Goal: Information Seeking & Learning: Learn about a topic

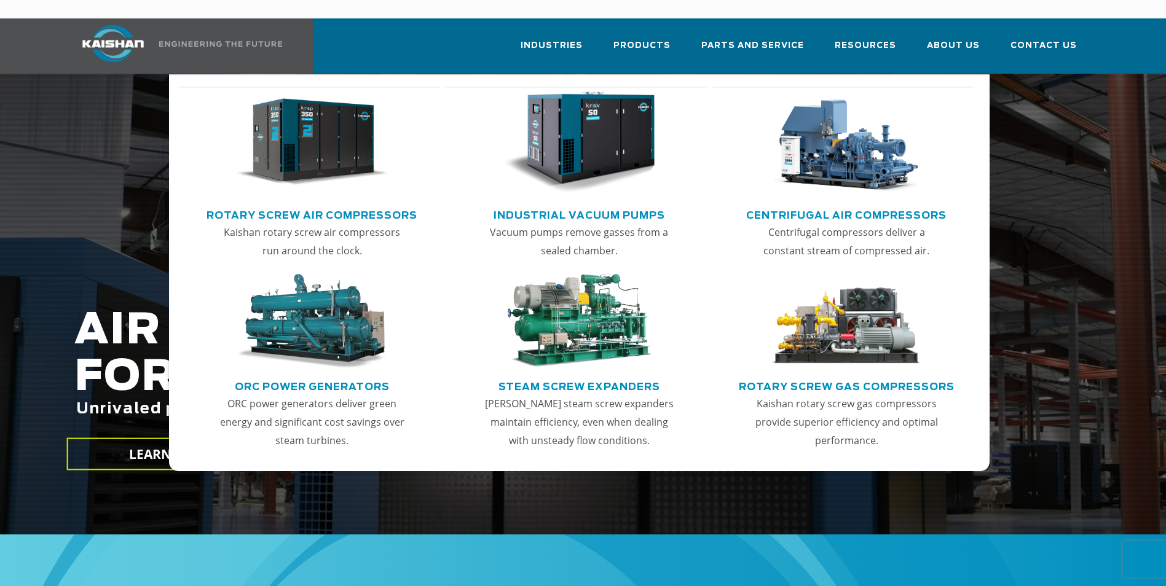
click at [310, 119] on img "Main menu" at bounding box center [311, 143] width 151 height 102
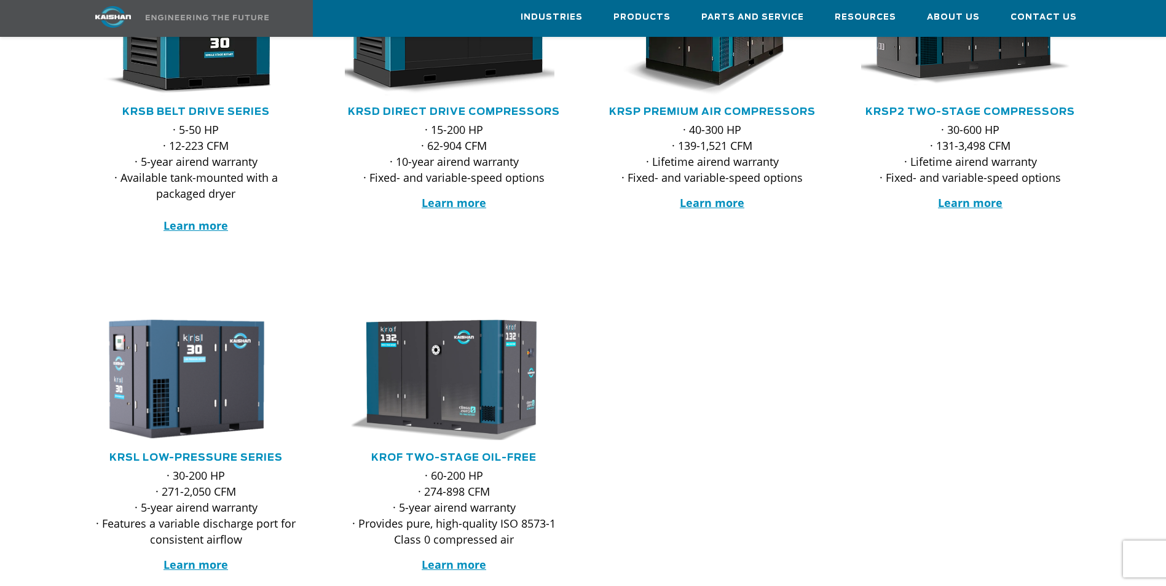
scroll to position [369, 0]
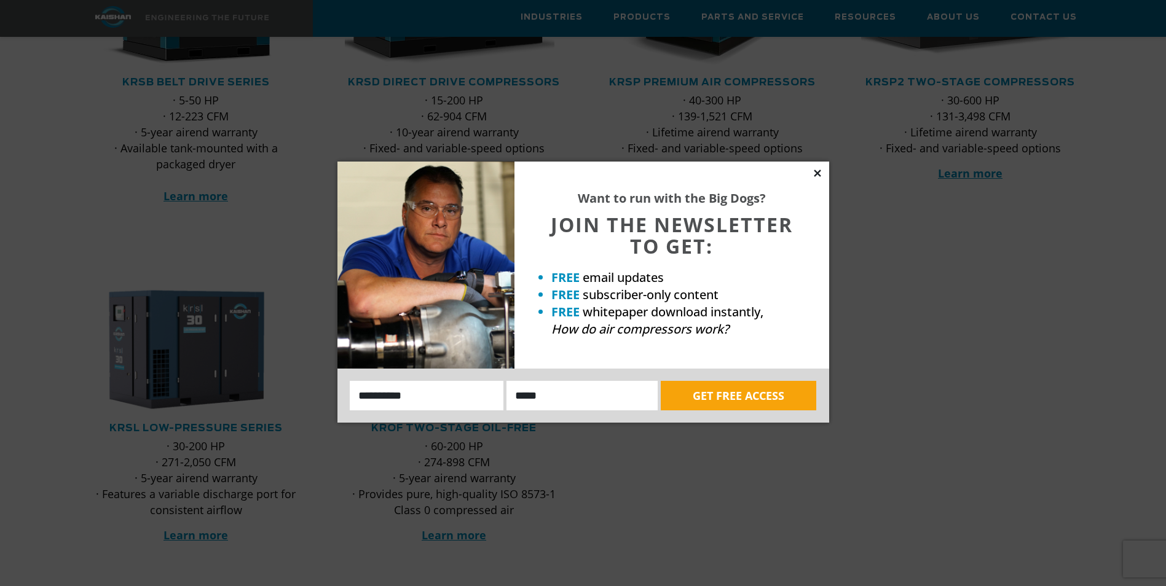
click at [817, 174] on icon at bounding box center [817, 173] width 7 height 7
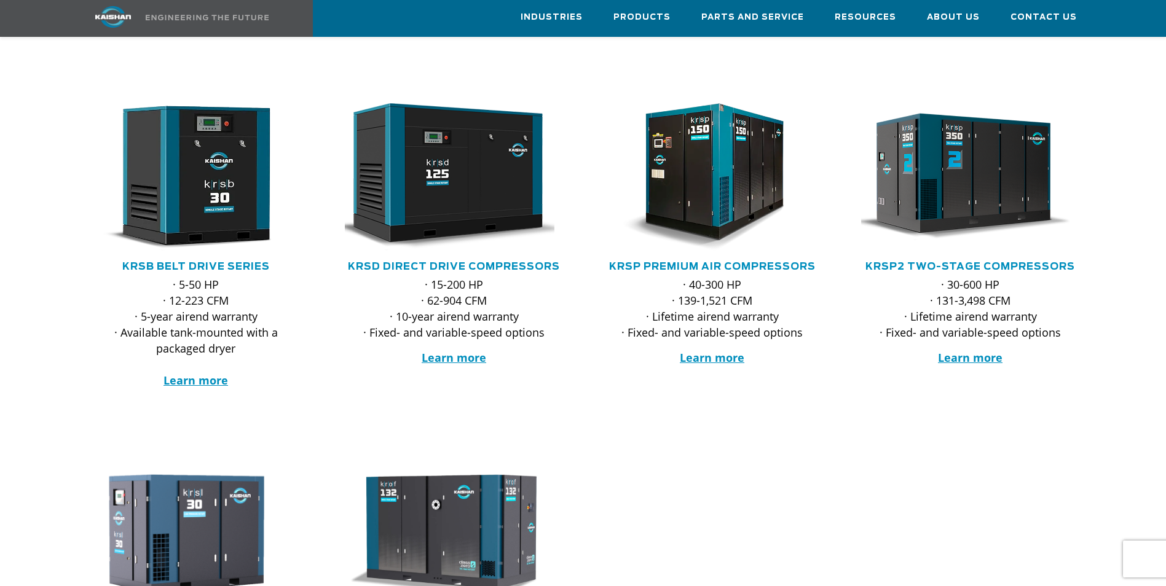
scroll to position [123, 0]
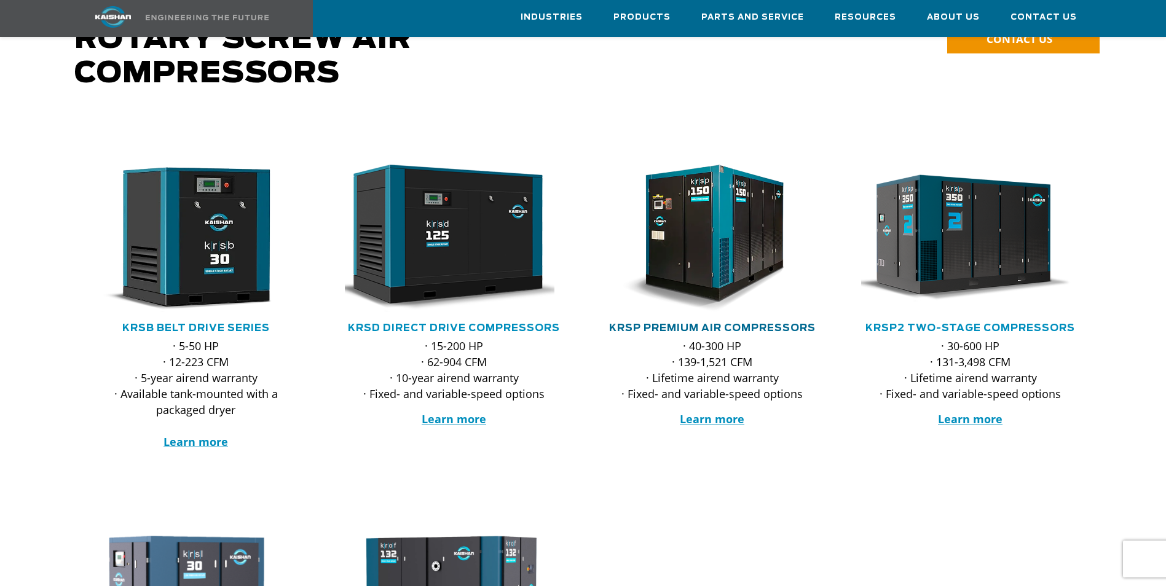
click at [701, 323] on link "KRSP Premium Air Compressors" at bounding box center [712, 328] width 207 height 10
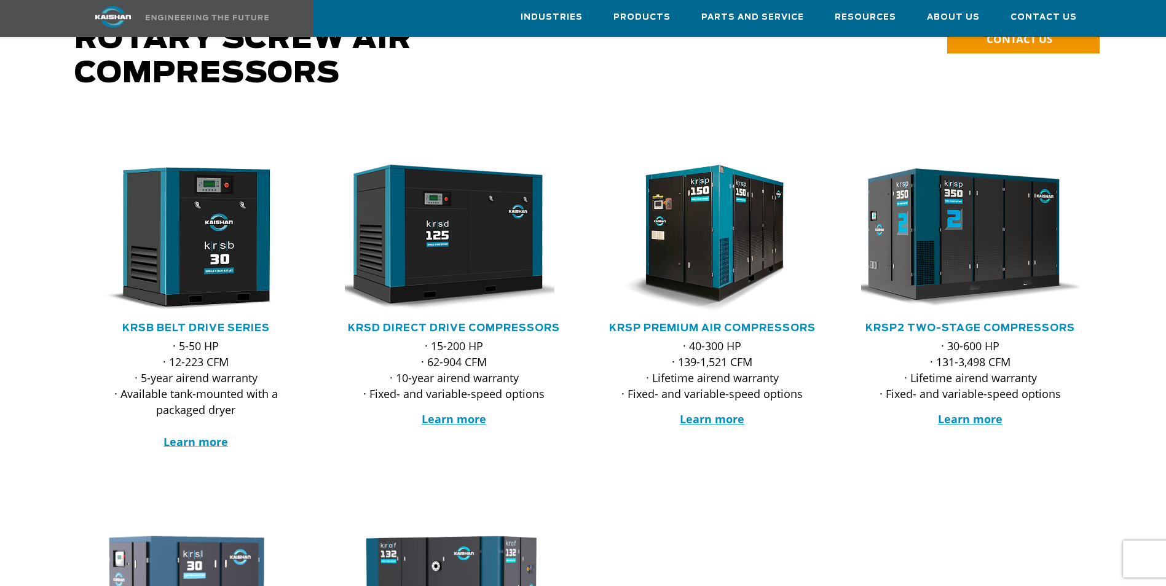
click at [982, 229] on img at bounding box center [961, 238] width 241 height 162
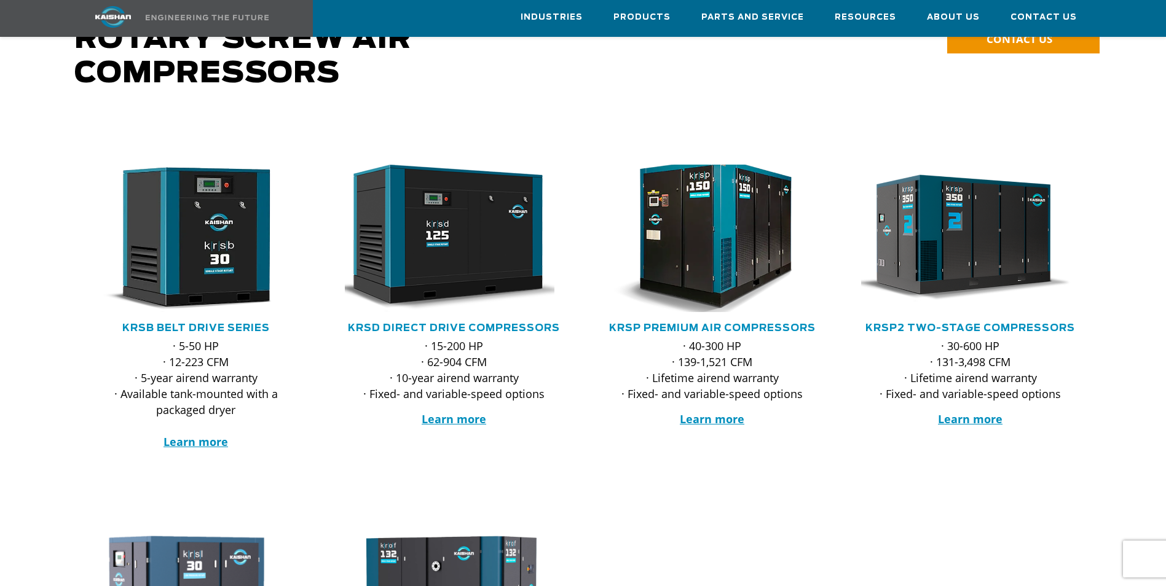
click at [746, 235] on img at bounding box center [703, 238] width 241 height 162
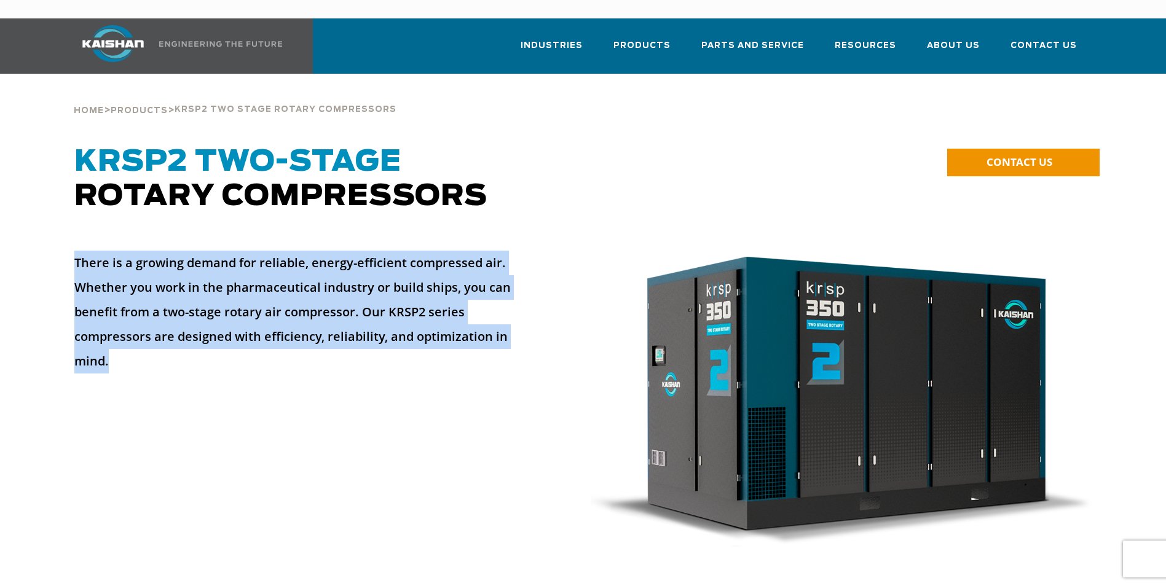
drag, startPoint x: 76, startPoint y: 243, endPoint x: 139, endPoint y: 360, distance: 132.8
click at [139, 360] on div "There is a growing demand for reliable, energy-efficient compressed air. Whethe…" at bounding box center [304, 317] width 460 height 132
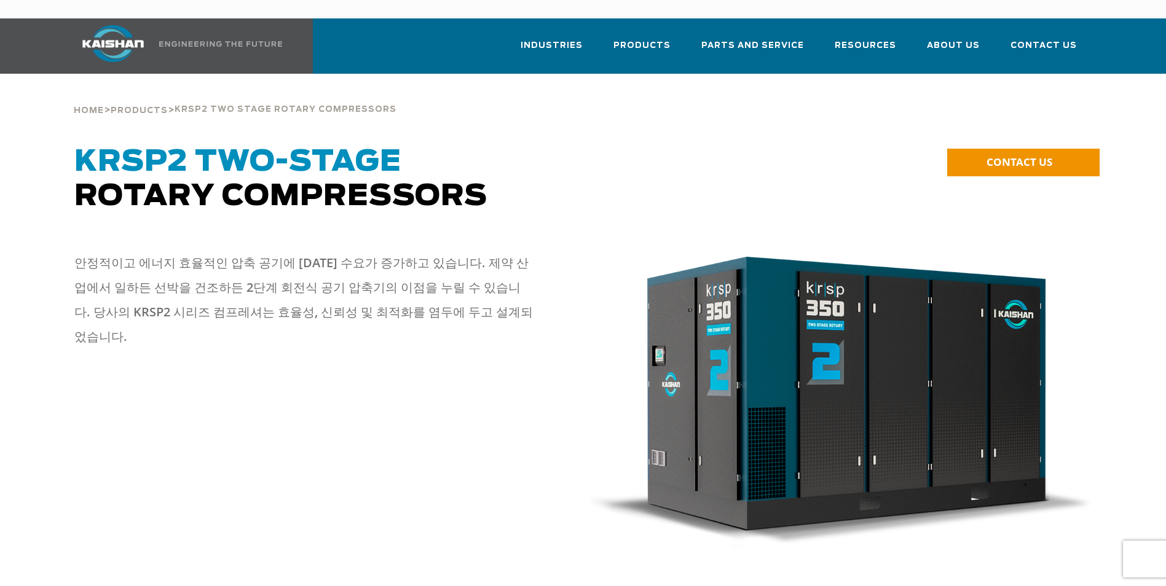
click at [235, 410] on div at bounding box center [583, 405] width 1073 height 334
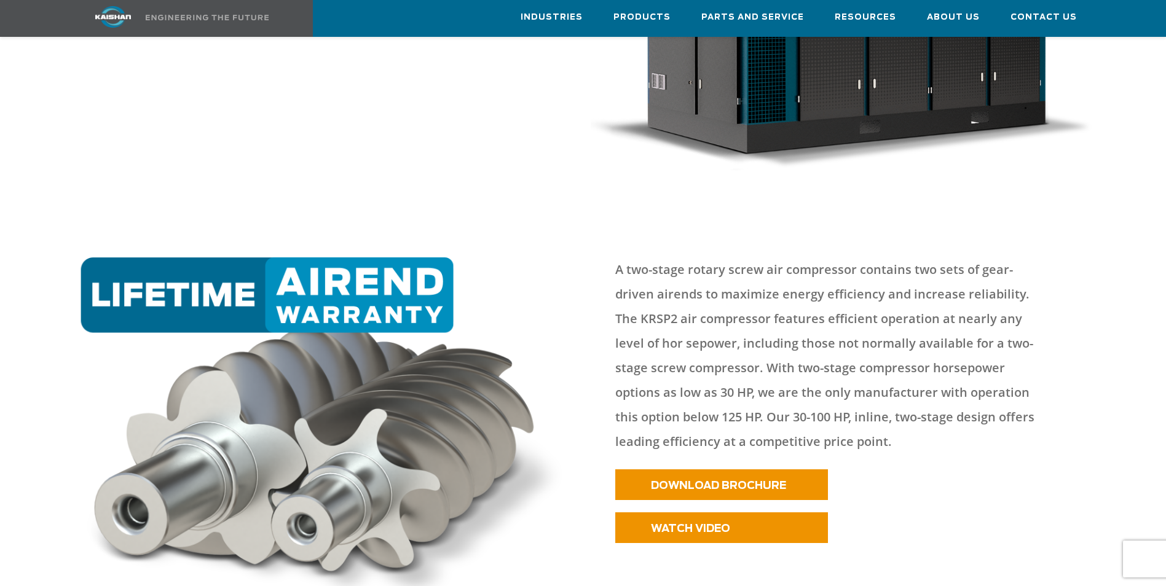
scroll to position [430, 0]
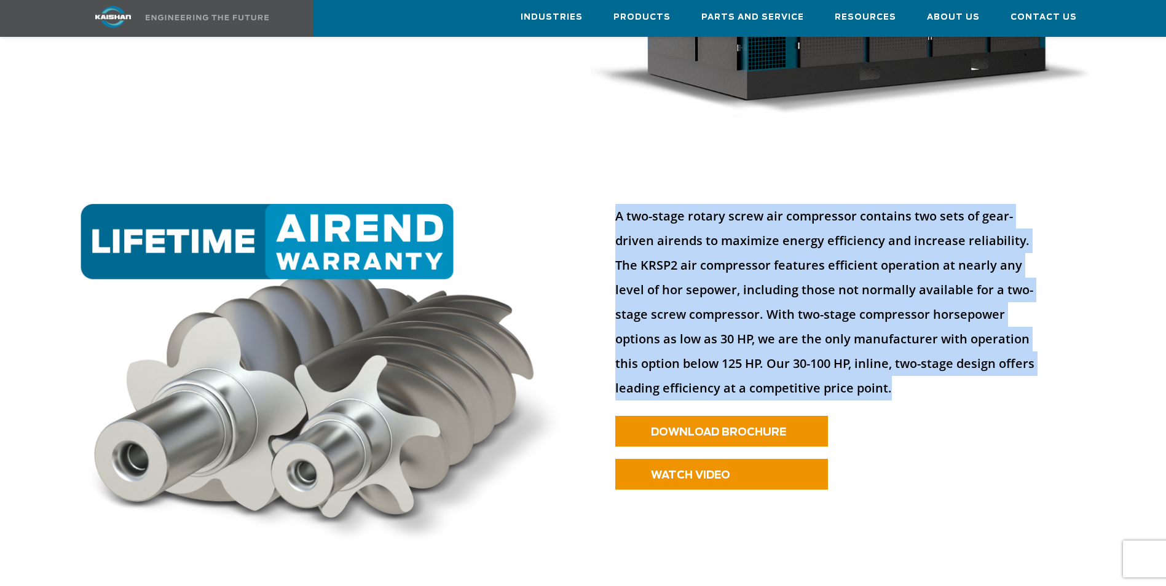
drag, startPoint x: 606, startPoint y: 191, endPoint x: 755, endPoint y: 367, distance: 231.1
click at [755, 367] on div "A two-stage rotary screw air compressor contains two sets of gear-driven airend…" at bounding box center [841, 358] width 516 height 332
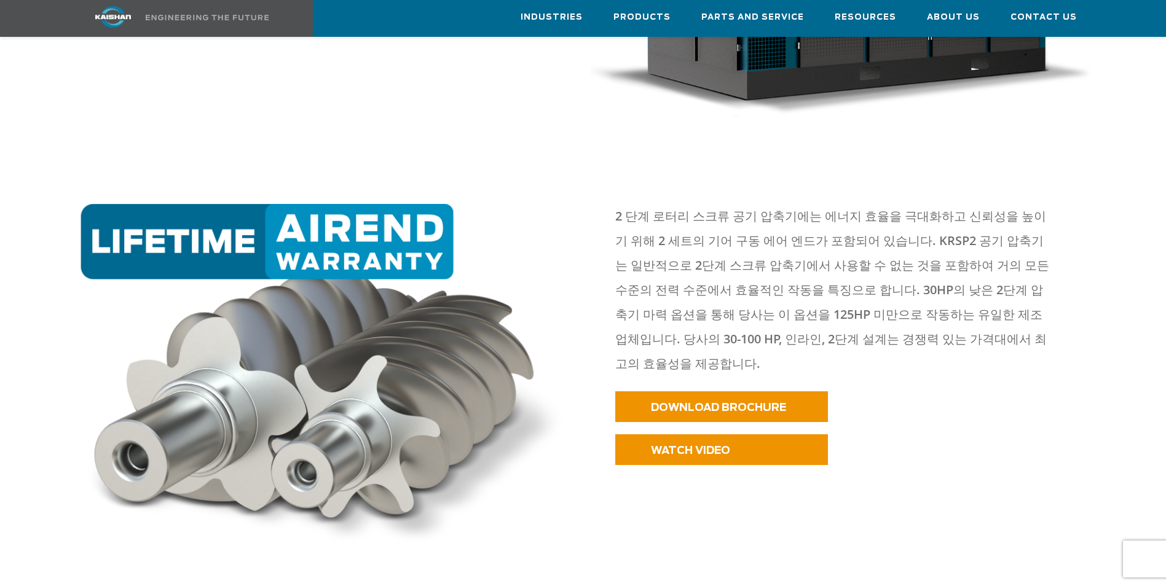
click at [921, 456] on div "WATCH VIDEO" at bounding box center [854, 477] width 492 height 43
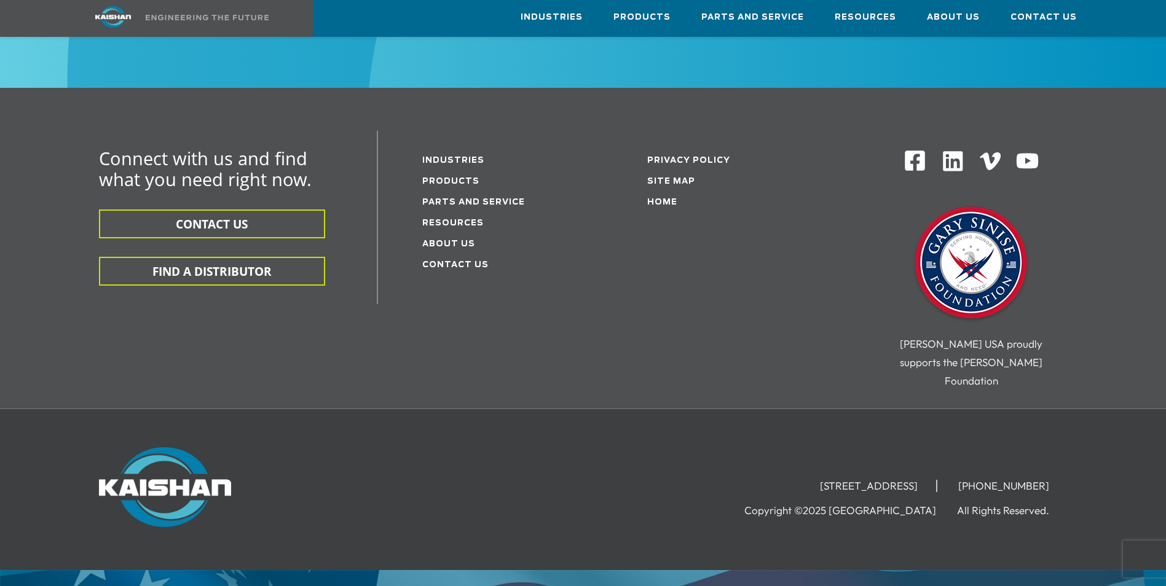
scroll to position [4020, 0]
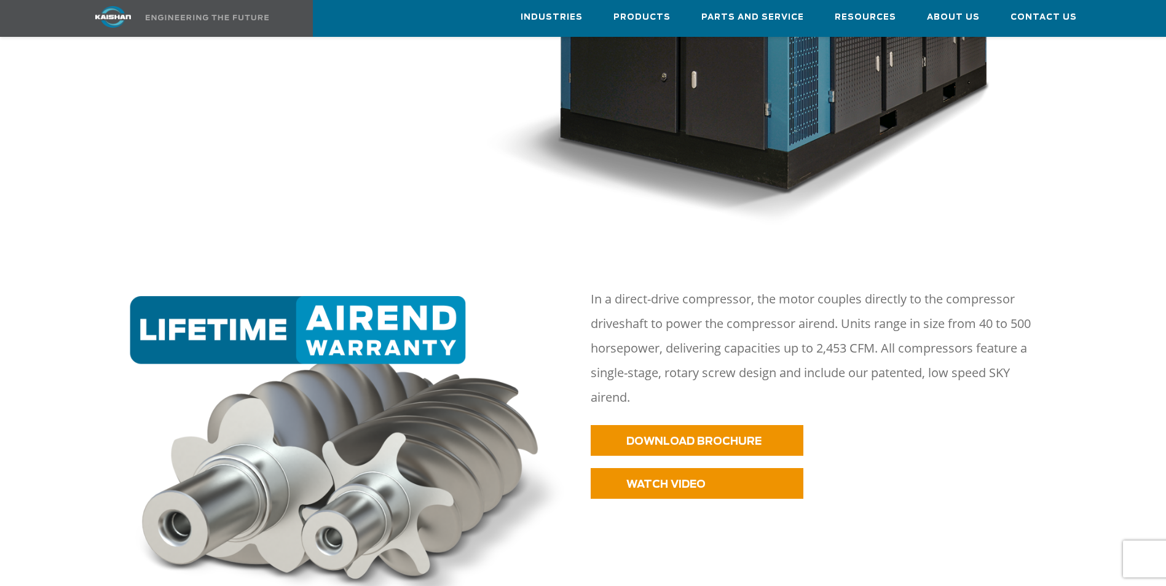
scroll to position [492, 0]
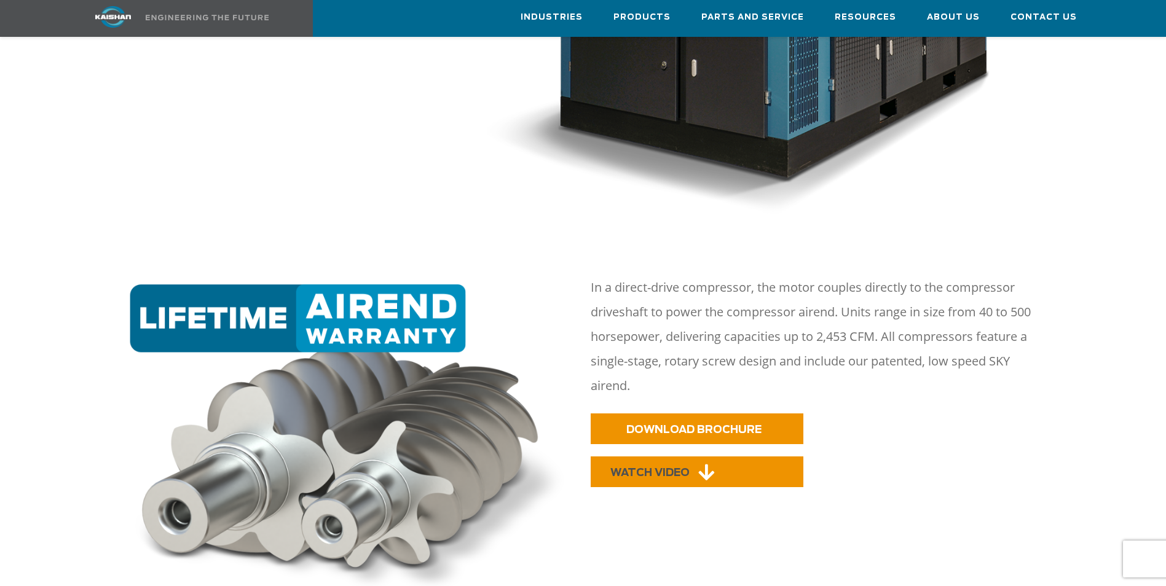
click at [674, 468] on span "WATCH VIDEO" at bounding box center [649, 473] width 79 height 10
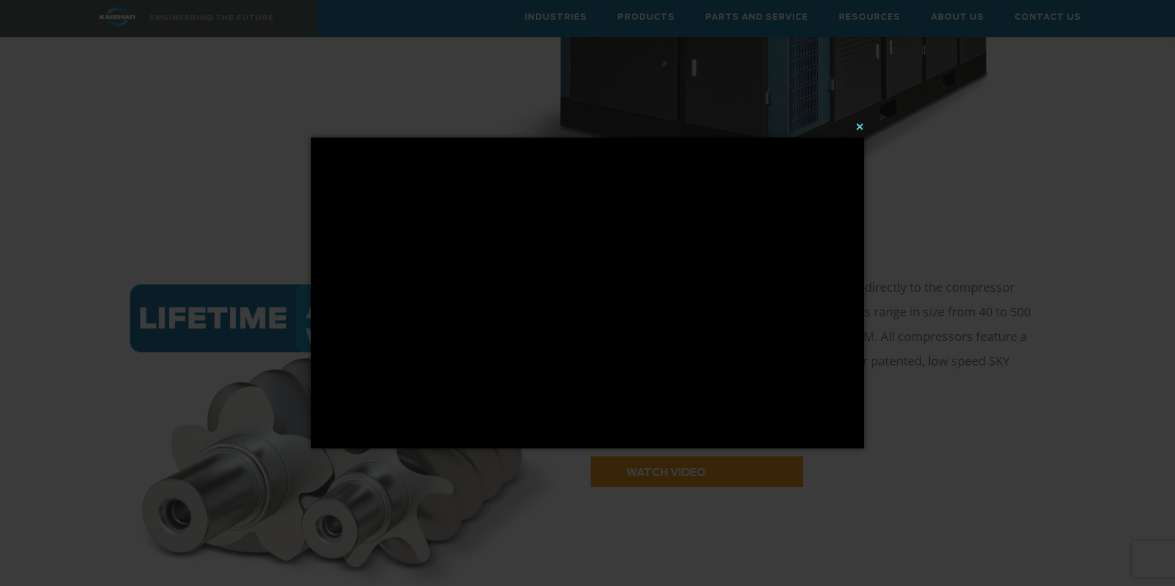
click at [859, 124] on button "×" at bounding box center [591, 126] width 553 height 27
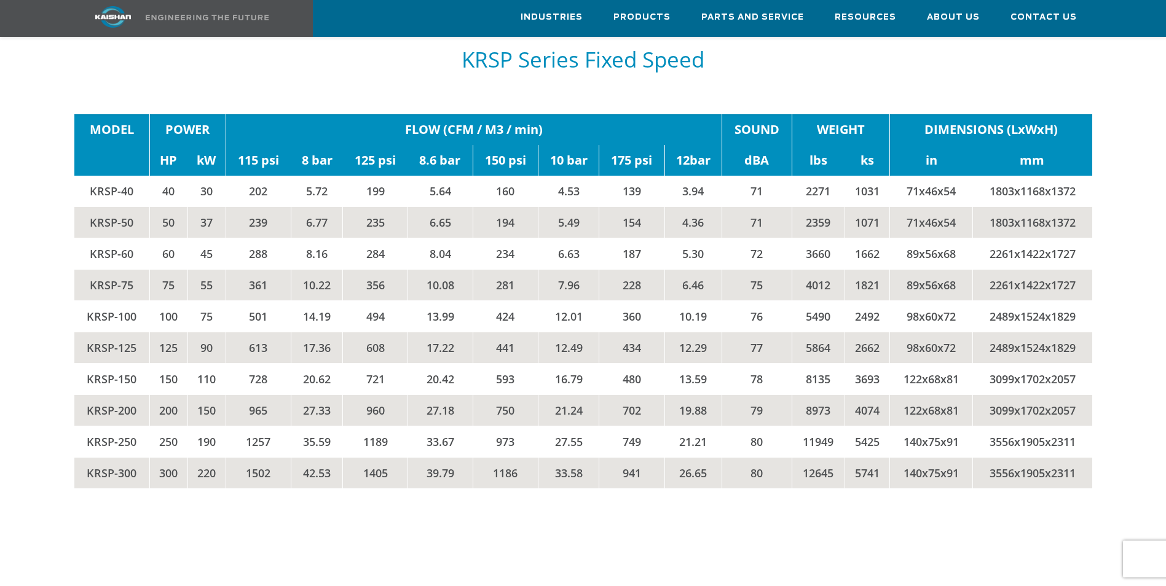
scroll to position [2151, 0]
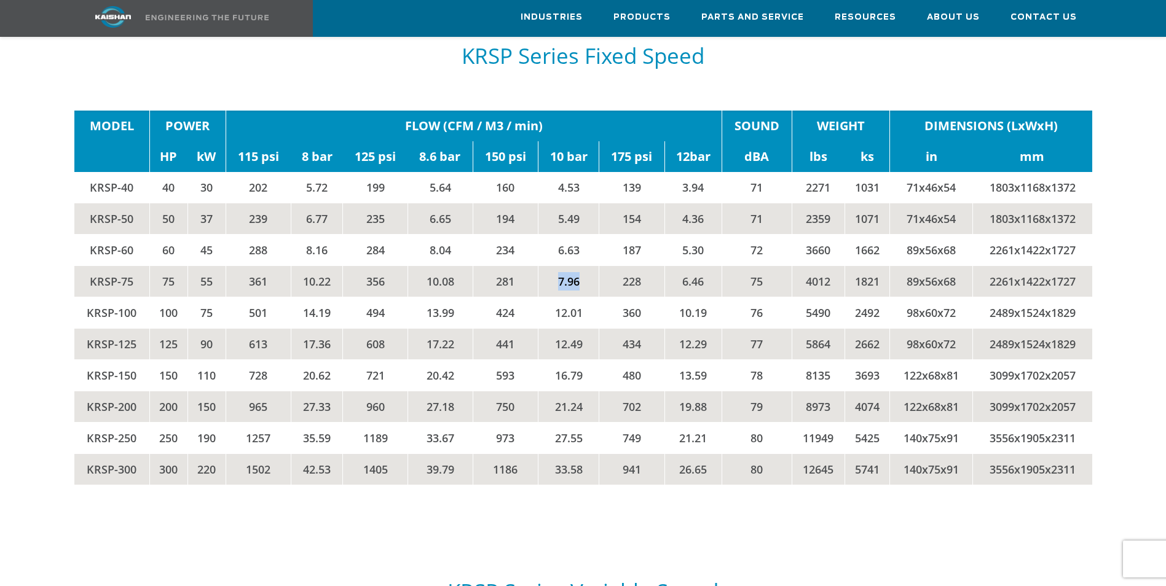
drag, startPoint x: 558, startPoint y: 264, endPoint x: 579, endPoint y: 264, distance: 20.9
click at [579, 266] on td "7.96" at bounding box center [568, 281] width 61 height 31
drag, startPoint x: 579, startPoint y: 264, endPoint x: 581, endPoint y: 292, distance: 28.4
click at [581, 297] on td "12.01" at bounding box center [568, 312] width 61 height 31
drag, startPoint x: 552, startPoint y: 388, endPoint x: 581, endPoint y: 388, distance: 29.5
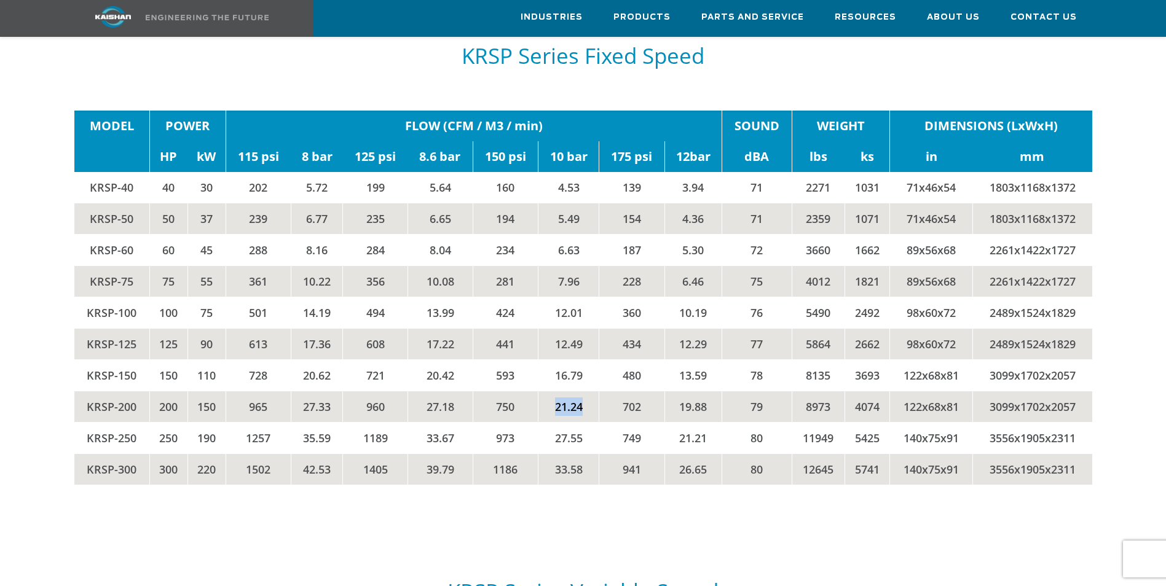
click at [581, 392] on td "21.24" at bounding box center [568, 407] width 61 height 31
drag, startPoint x: 304, startPoint y: 387, endPoint x: 239, endPoint y: 388, distance: 64.6
click at [239, 392] on tr "KRSP-200 200 150 965 27.33 960 27.18 750 21.24 702 19.88 79 8973 4074 122x68x81…" at bounding box center [583, 407] width 1018 height 31
click at [243, 392] on td "965" at bounding box center [258, 407] width 65 height 31
drag, startPoint x: 251, startPoint y: 387, endPoint x: 335, endPoint y: 385, distance: 84.2
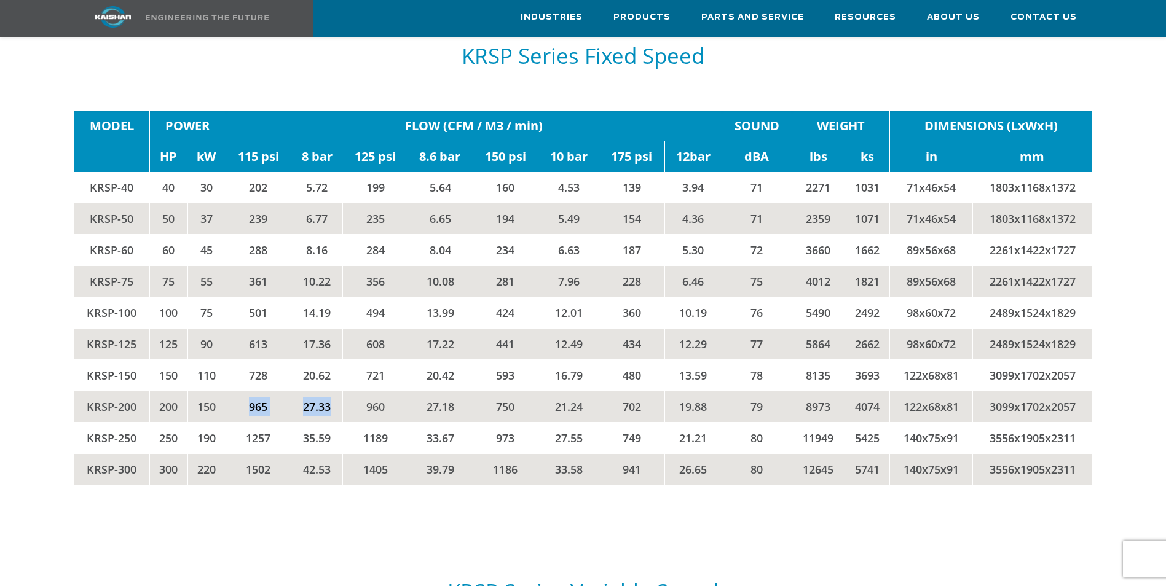
click at [335, 392] on tr "KRSP-200 200 150 965 27.33 960 27.18 750 21.24 702 19.88 79 8973 4074 122x68x81…" at bounding box center [583, 407] width 1018 height 31
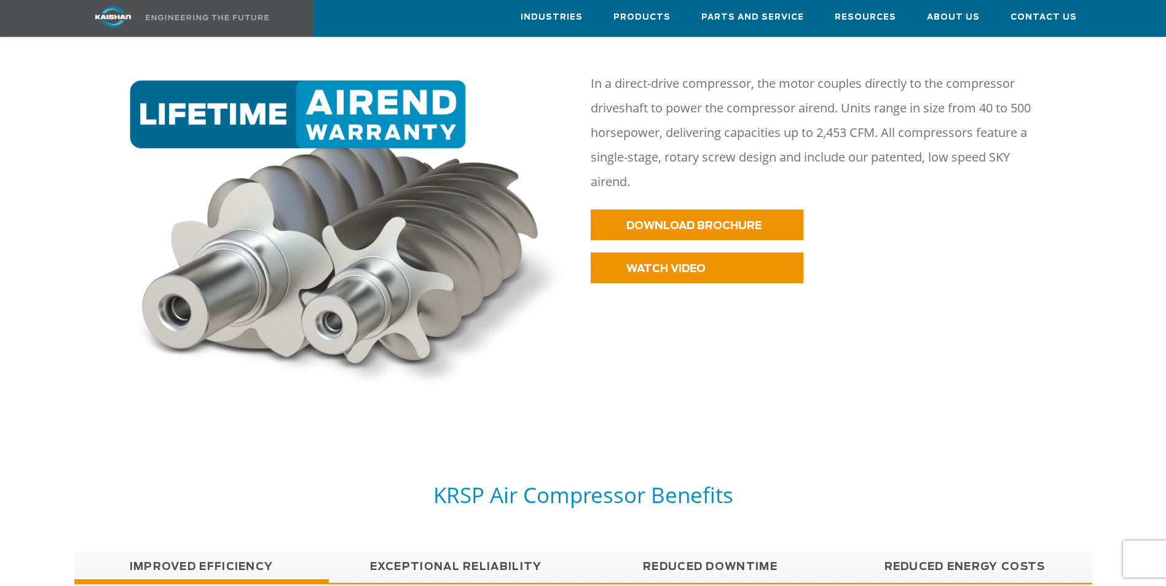
scroll to position [676, 0]
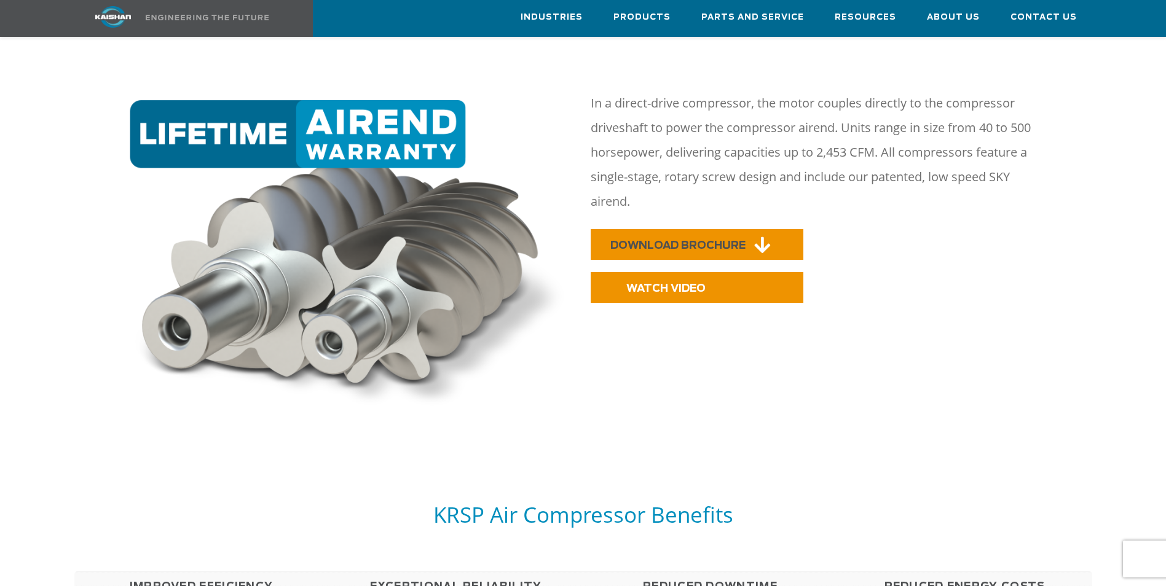
click at [664, 240] on span "DOWNLOAD BROCHURE" at bounding box center [677, 245] width 135 height 10
click at [887, 315] on div "WATCH VIDEO" at bounding box center [841, 315] width 516 height 43
click at [703, 283] on div "WATCH VIDEO" at bounding box center [842, 292] width 502 height 40
click at [688, 283] on span "WATCH VIDEO" at bounding box center [649, 288] width 79 height 10
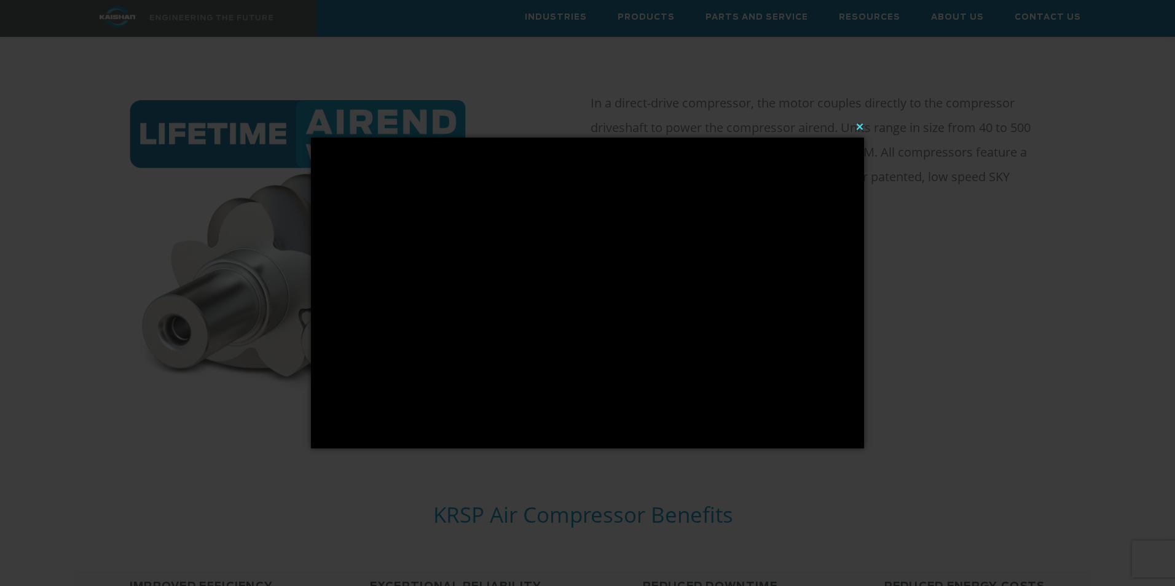
click at [858, 127] on button "×" at bounding box center [591, 126] width 553 height 27
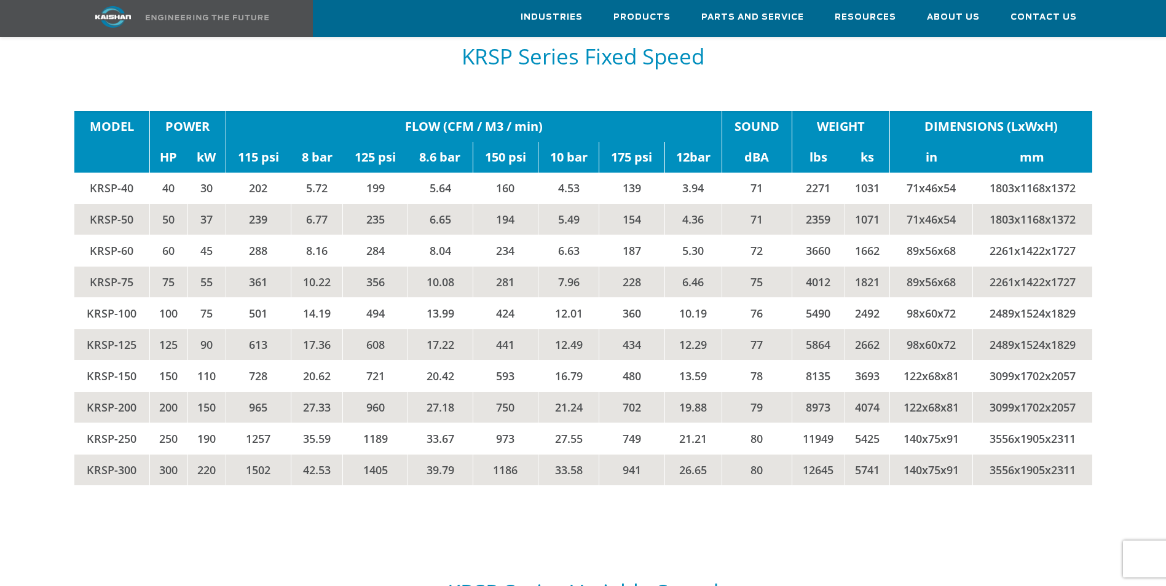
scroll to position [2151, 0]
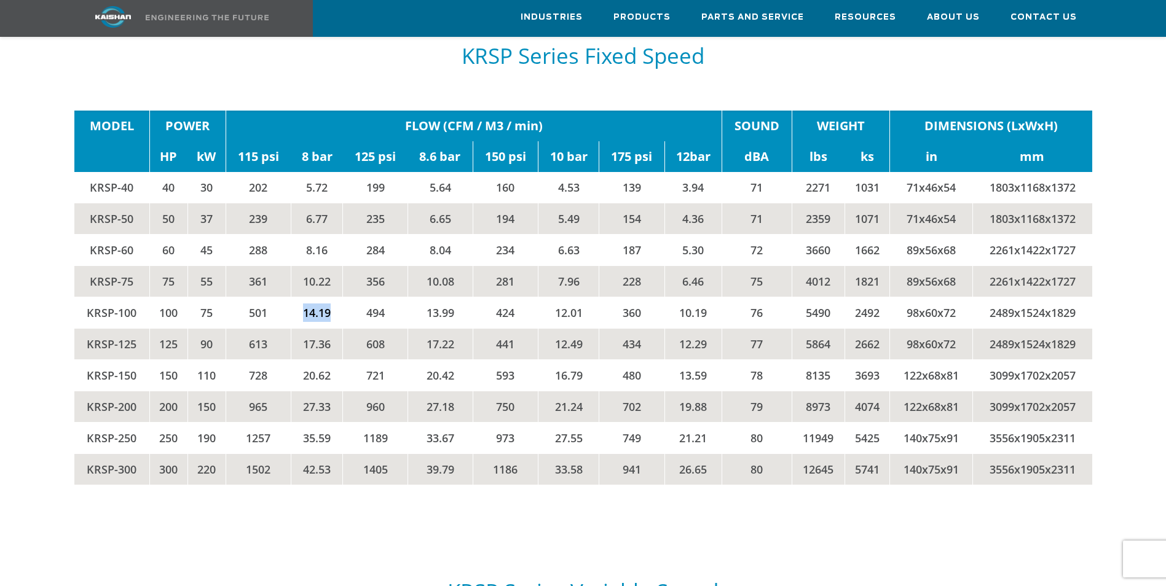
drag, startPoint x: 302, startPoint y: 293, endPoint x: 332, endPoint y: 292, distance: 30.1
click at [332, 297] on td "14.19" at bounding box center [317, 312] width 52 height 31
drag, startPoint x: 332, startPoint y: 292, endPoint x: 251, endPoint y: 296, distance: 80.6
click at [251, 297] on td "501" at bounding box center [258, 312] width 65 height 31
drag, startPoint x: 302, startPoint y: 326, endPoint x: 358, endPoint y: 326, distance: 55.9
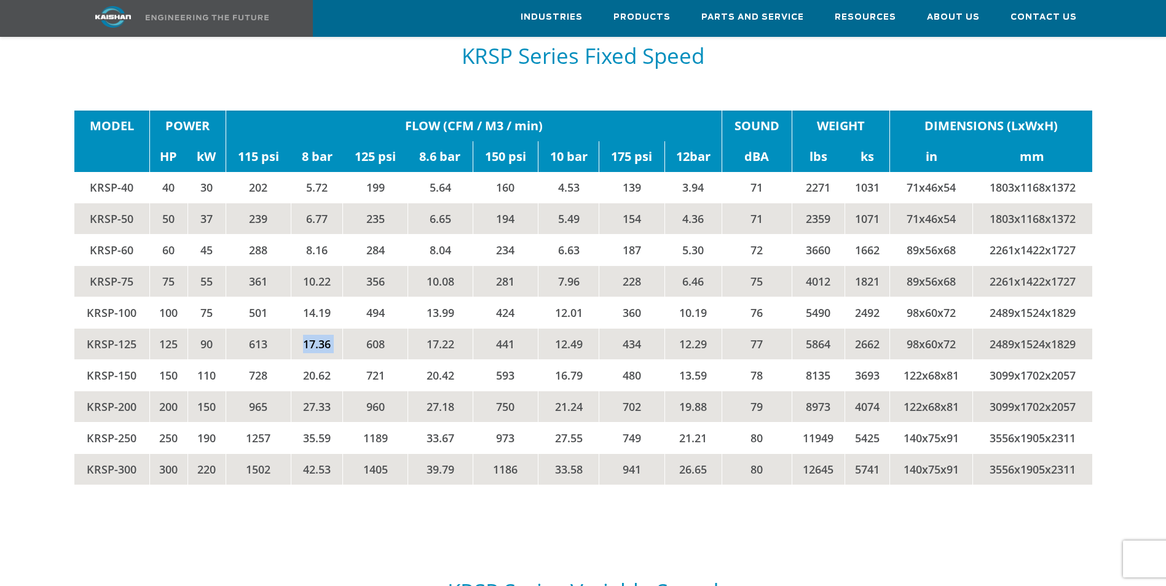
click at [358, 329] on tr "KRSP-125 125 90 613 17.36 608 17.22 441 12.49 434 12.29 77 5864 2662 98x60x72 2…" at bounding box center [583, 344] width 1018 height 31
drag, startPoint x: 358, startPoint y: 326, endPoint x: 409, endPoint y: 328, distance: 51.1
click at [409, 329] on td "17.22" at bounding box center [440, 344] width 65 height 31
drag, startPoint x: 361, startPoint y: 326, endPoint x: 390, endPoint y: 325, distance: 28.9
click at [390, 329] on td "608" at bounding box center [375, 344] width 65 height 31
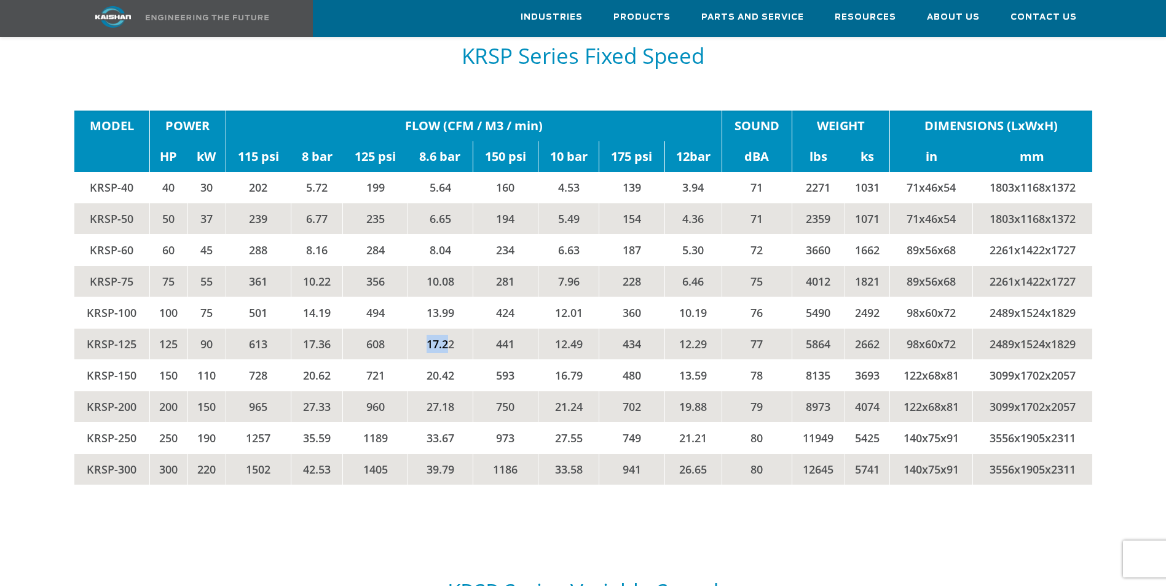
drag, startPoint x: 390, startPoint y: 325, endPoint x: 445, endPoint y: 323, distance: 55.3
click at [445, 329] on td "17.22" at bounding box center [440, 344] width 65 height 31
drag, startPoint x: 428, startPoint y: 356, endPoint x: 478, endPoint y: 354, distance: 49.2
click at [478, 360] on tr "KRSP-150 150 110 728 20.62 721 20.42 593 16.79 480 13.59 78 8135 3693 122x68x81…" at bounding box center [583, 375] width 1018 height 31
drag, startPoint x: 478, startPoint y: 354, endPoint x: 423, endPoint y: 355, distance: 54.1
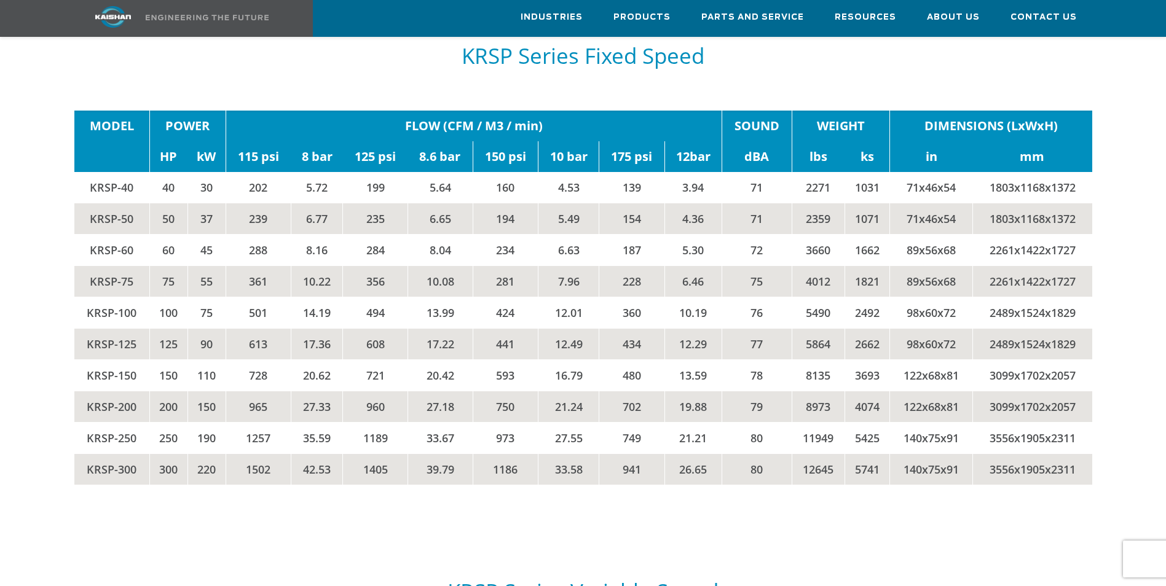
click at [423, 360] on td "20.42" at bounding box center [440, 375] width 65 height 31
click at [205, 360] on td "110" at bounding box center [206, 375] width 38 height 31
click at [202, 392] on td "150" at bounding box center [206, 407] width 38 height 31
click at [453, 392] on td "27.18" at bounding box center [440, 407] width 65 height 31
drag, startPoint x: 986, startPoint y: 388, endPoint x: 1079, endPoint y: 391, distance: 92.9
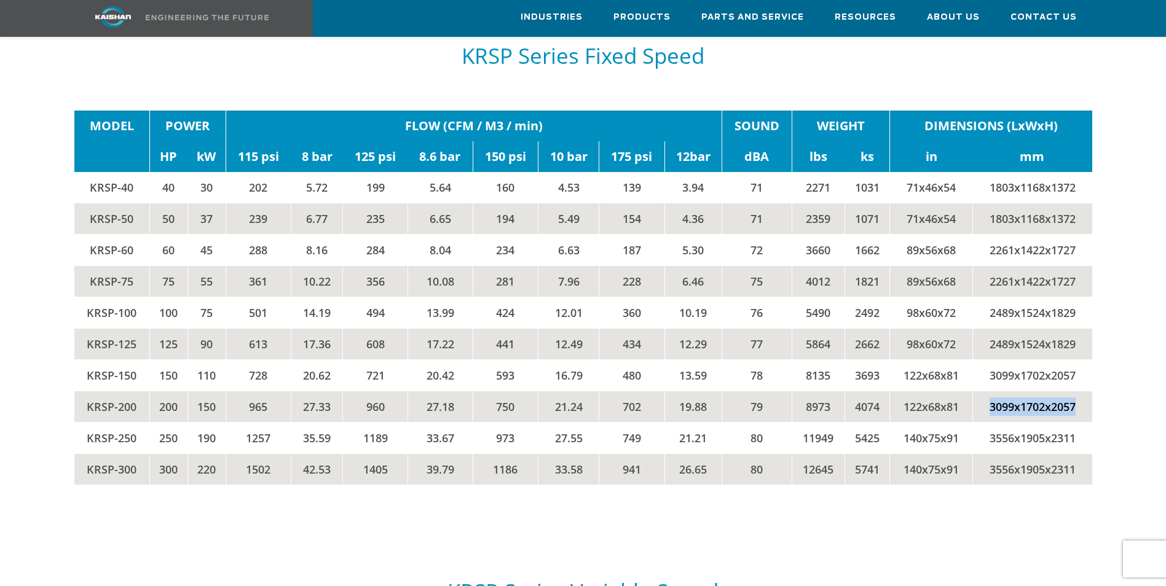
click at [1079, 392] on td "3099x1702x2057" at bounding box center [1031, 407] width 119 height 31
